Goal: Task Accomplishment & Management: Complete application form

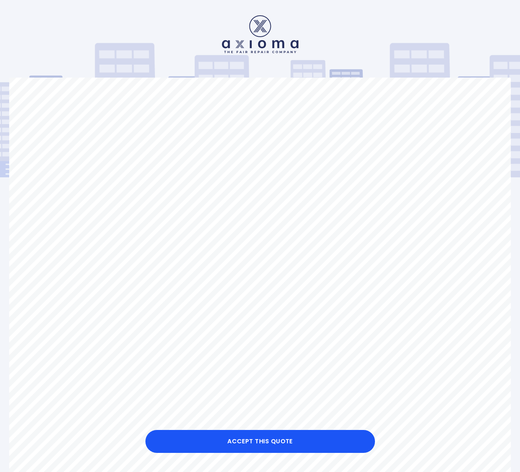
drag, startPoint x: 295, startPoint y: 45, endPoint x: 192, endPoint y: 39, distance: 103.4
click at [192, 39] on div at bounding box center [259, 34] width 501 height 38
click at [247, 44] on img at bounding box center [260, 34] width 76 height 38
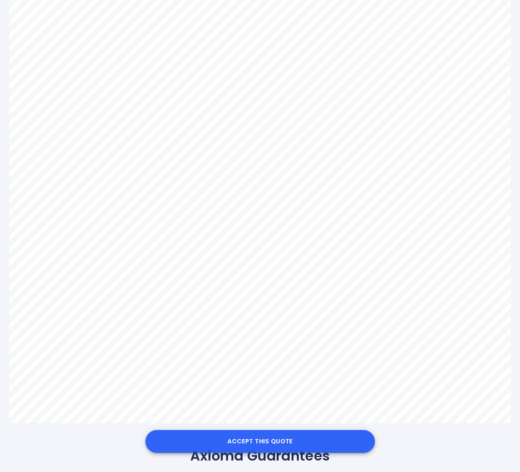
scroll to position [309, 0]
click at [265, 441] on button "Accept this Quote" at bounding box center [259, 441] width 229 height 23
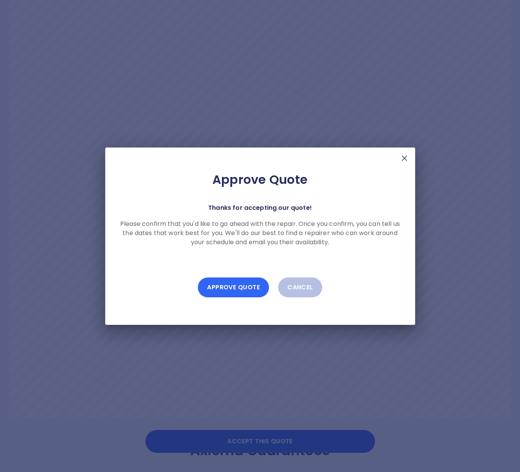
click at [242, 286] on button "Approve Quote" at bounding box center [233, 288] width 71 height 20
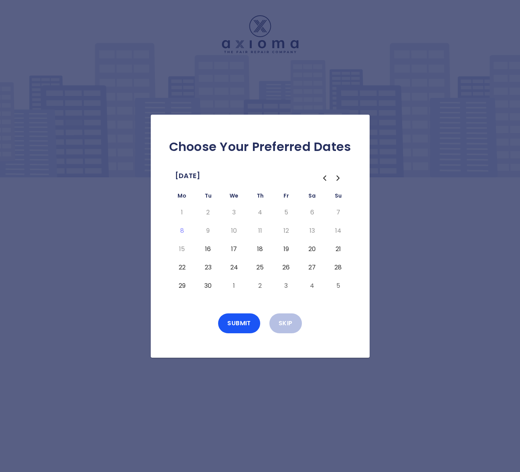
click at [206, 250] on button "16" at bounding box center [208, 249] width 14 height 12
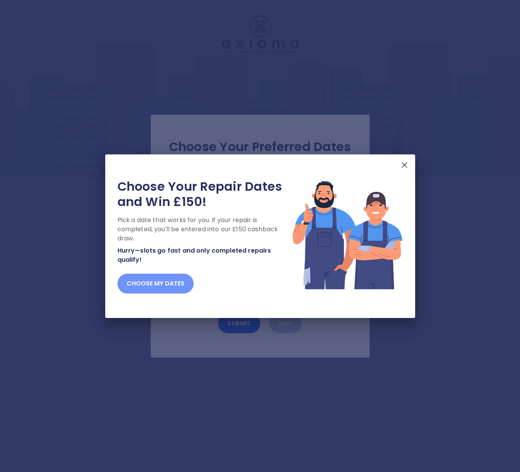
click at [175, 282] on button "Choose my dates" at bounding box center [155, 284] width 76 height 20
click at [151, 283] on button "Choose my dates" at bounding box center [155, 284] width 76 height 20
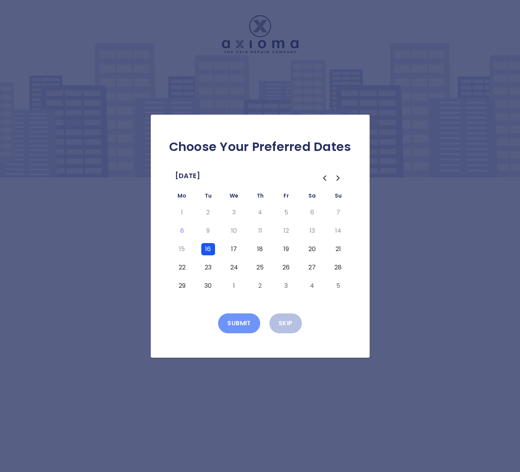
click at [241, 322] on button "Submit" at bounding box center [239, 324] width 42 height 20
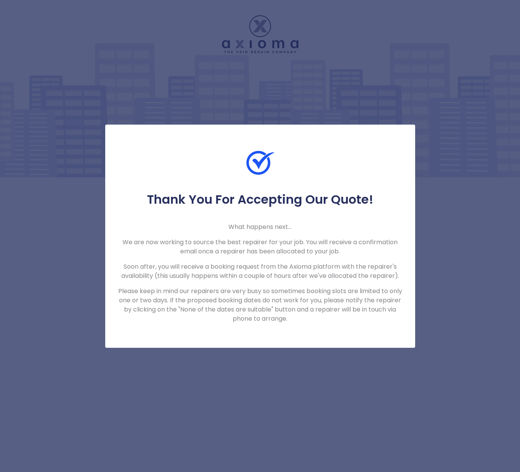
click at [377, 96] on div "Thank You For Accepting Our Quote! What happens next... We are now working to s…" at bounding box center [260, 236] width 520 height 472
